Goal: Information Seeking & Learning: Learn about a topic

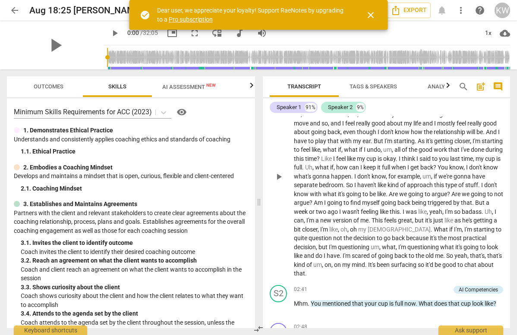
scroll to position [289, 0]
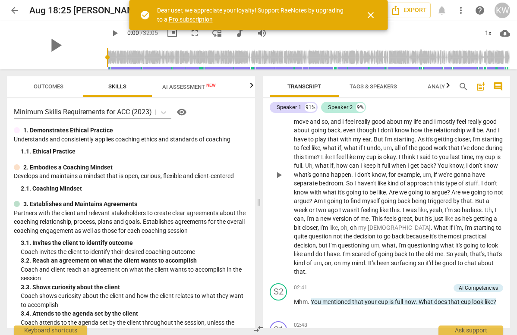
click at [281, 173] on span "play_arrow" at bounding box center [279, 175] width 10 height 10
click at [280, 175] on span "pause" at bounding box center [279, 175] width 10 height 10
click at [280, 175] on span "play_arrow" at bounding box center [279, 175] width 10 height 10
drag, startPoint x: 102, startPoint y: 57, endPoint x: 108, endPoint y: 57, distance: 6.1
click at [108, 57] on input "range" at bounding box center [308, 58] width 403 height 28
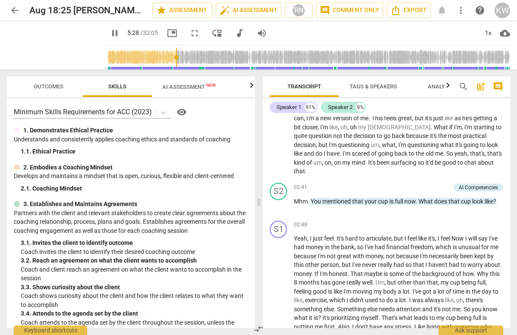
scroll to position [384, 0]
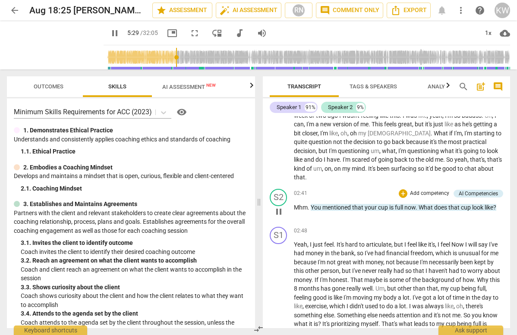
drag, startPoint x: 466, startPoint y: 214, endPoint x: 494, endPoint y: 209, distance: 28.5
click at [467, 214] on div "02:41 + Add competency AI Competencies keyboard_arrow_right Mhm . You mentioned…" at bounding box center [398, 204] width 209 height 31
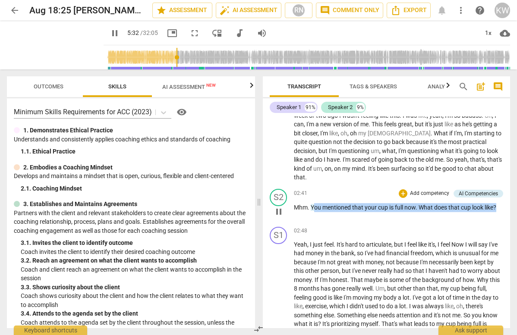
drag, startPoint x: 499, startPoint y: 207, endPoint x: 315, endPoint y: 209, distance: 184.7
click at [313, 209] on p "Mhm . You mentioned that your cup is full now . What does that cup look like ?" at bounding box center [398, 207] width 209 height 9
copy p "ou mentioned that your cup is full now . What does that cup look like ?"
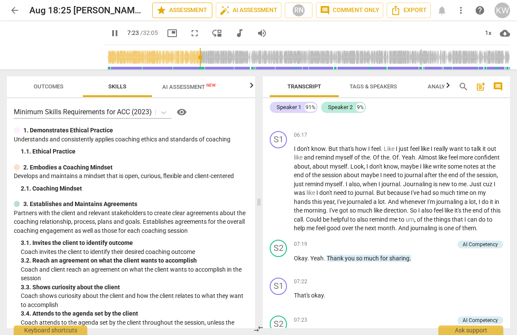
scroll to position [1085, 0]
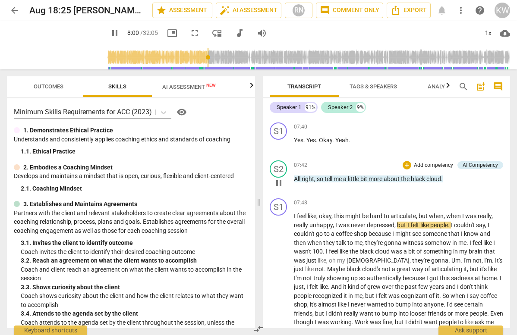
click at [281, 189] on span "pause" at bounding box center [279, 183] width 10 height 10
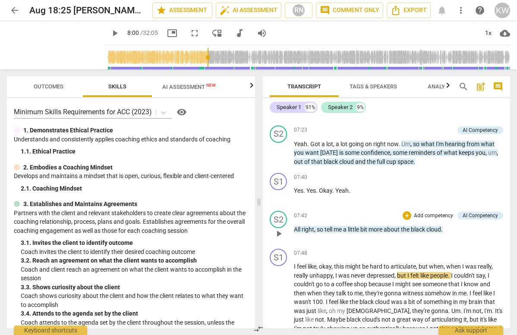
scroll to position [1033, 0]
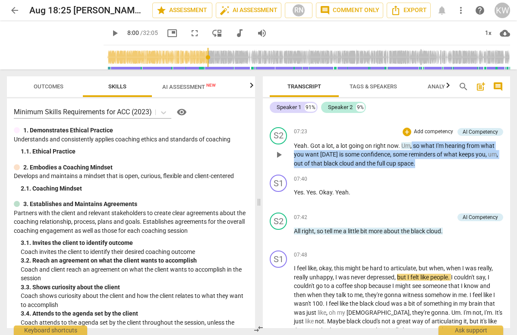
drag, startPoint x: 424, startPoint y: 190, endPoint x: 412, endPoint y: 175, distance: 19.3
click at [412, 168] on p "Yeah . Got a lot , a lot going on right now . Um , so what I'm hearing from wha…" at bounding box center [398, 155] width 209 height 27
copy p "so what I'm hearing from what you want [DATE] is some confidence , some reminde…"
drag, startPoint x: 102, startPoint y: 29, endPoint x: 92, endPoint y: 8, distance: 23.6
click at [110, 29] on span "play_arrow" at bounding box center [115, 33] width 10 height 10
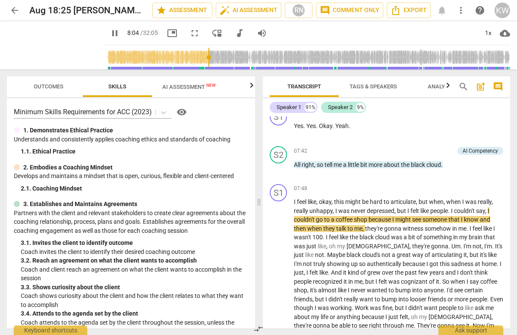
scroll to position [1089, 0]
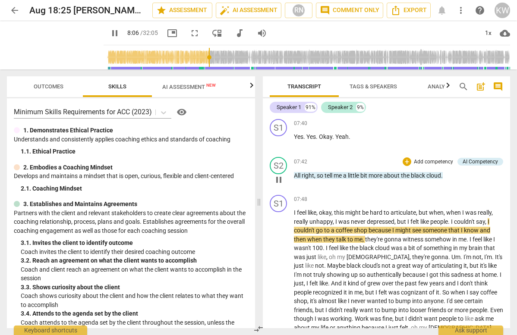
click at [374, 179] on span "more" at bounding box center [376, 175] width 15 height 7
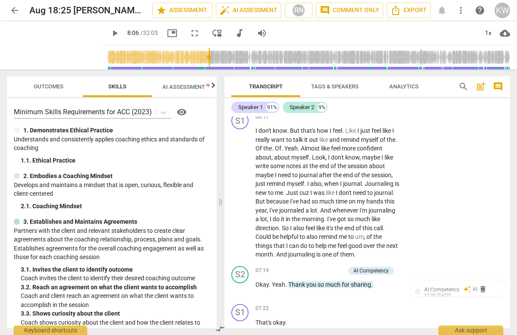
scroll to position [1342, 0]
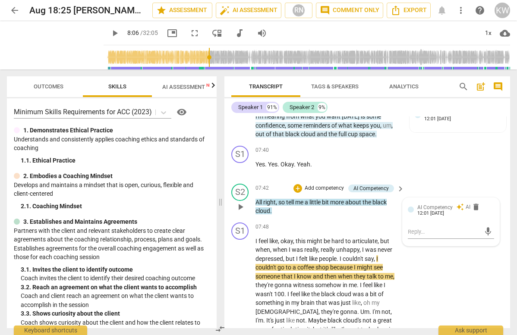
click at [353, 199] on span "about" at bounding box center [353, 202] width 17 height 7
click at [275, 201] on span "right" at bounding box center [269, 202] width 13 height 7
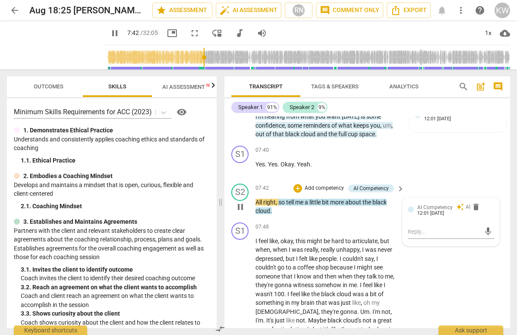
click at [266, 202] on span "right" at bounding box center [269, 202] width 13 height 7
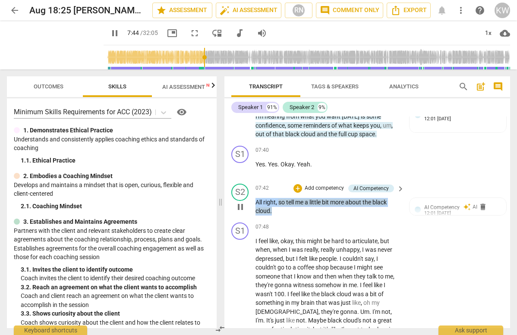
drag, startPoint x: 272, startPoint y: 210, endPoint x: 256, endPoint y: 204, distance: 16.9
click at [256, 204] on p "All right , so tell me a little bit more about the black cloud ." at bounding box center [327, 207] width 145 height 18
copy p "All right , so tell me a little bit more about the black cloud ."
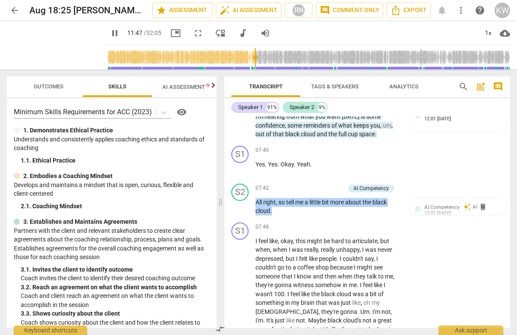
scroll to position [2020, 0]
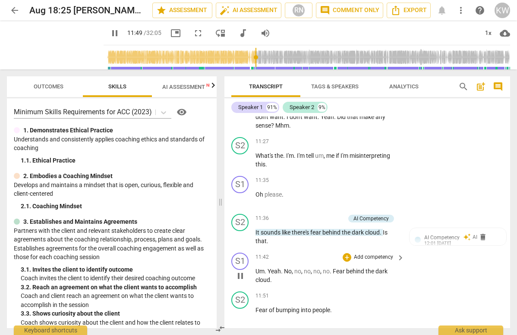
click at [242, 271] on span "pause" at bounding box center [240, 276] width 10 height 10
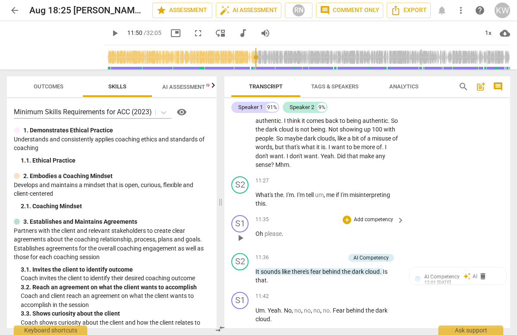
scroll to position [1986, 0]
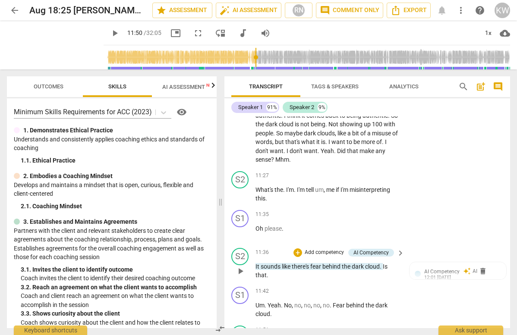
drag, startPoint x: 320, startPoint y: 238, endPoint x: 313, endPoint y: 241, distance: 7.9
click at [320, 262] on p "It sounds like there's fear behind the dark cloud . Is that ." at bounding box center [327, 271] width 145 height 18
drag, startPoint x: 282, startPoint y: 242, endPoint x: 277, endPoint y: 235, distance: 8.5
click at [257, 262] on p "It sounds like there's fear behind the dark cloud . Is that ." at bounding box center [327, 271] width 145 height 18
drag, startPoint x: 282, startPoint y: 235, endPoint x: 316, endPoint y: 234, distance: 34.1
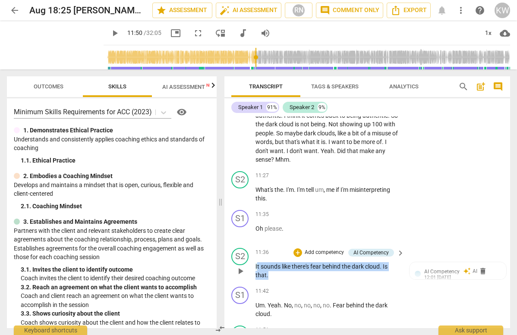
click at [283, 262] on p "It sounds like there's fear behind the dark cloud . Is that ." at bounding box center [327, 271] width 145 height 18
click at [384, 263] on span "Is" at bounding box center [385, 266] width 5 height 7
drag, startPoint x: 384, startPoint y: 231, endPoint x: 255, endPoint y: 227, distance: 129.5
click at [255, 245] on div "S2 play_arrow pause 11:36 + Add competency AI Competency keyboard_arrow_right I…" at bounding box center [367, 264] width 286 height 39
copy p "It sounds like there's fear behind the dark cloud ."
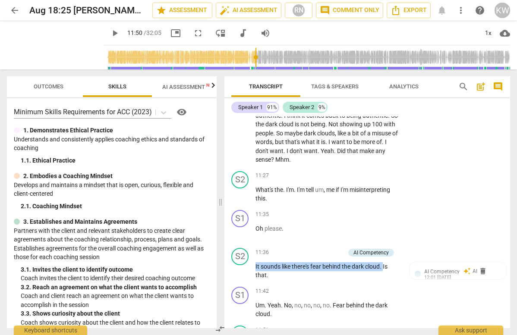
click at [110, 31] on span "play_arrow" at bounding box center [115, 33] width 10 height 10
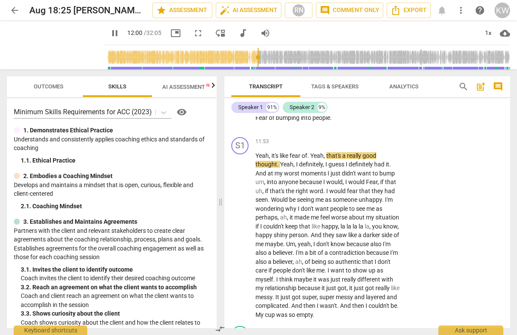
click at [110, 31] on span "pause" at bounding box center [115, 33] width 10 height 10
click at [241, 230] on span "play_arrow" at bounding box center [240, 235] width 10 height 10
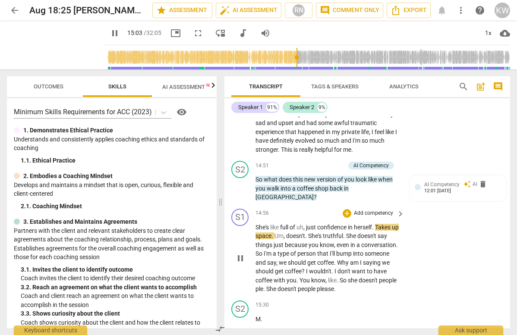
scroll to position [2629, 0]
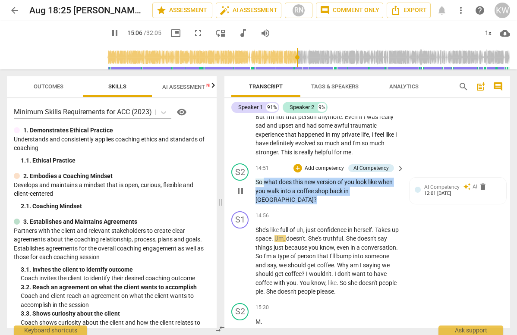
drag, startPoint x: 383, startPoint y: 172, endPoint x: 265, endPoint y: 166, distance: 117.5
click at [265, 178] on p "So what does this new version of you look like when you walk into a coffee shop…" at bounding box center [327, 191] width 145 height 27
copy p "what does this new version of you look like when you walk into a coffee shop ba…"
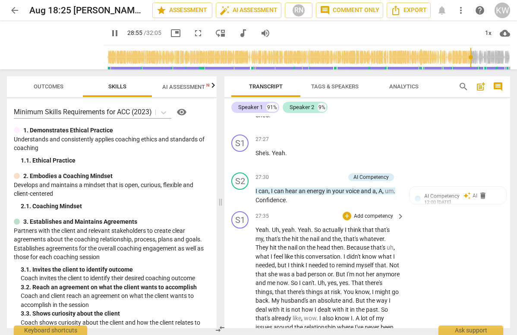
scroll to position [5106, 0]
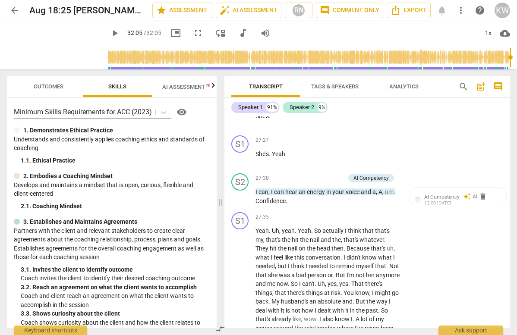
type input "1925"
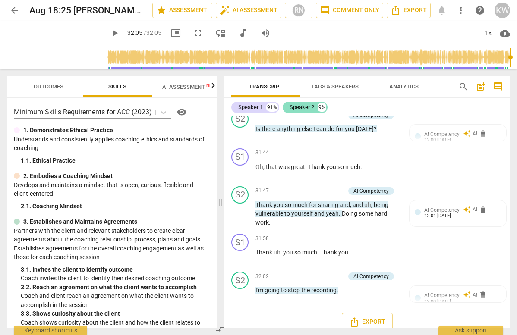
click at [305, 107] on div "Speaker 2" at bounding box center [302, 107] width 25 height 9
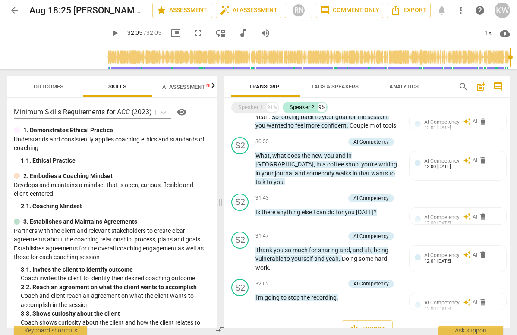
scroll to position [1379, 0]
